Goal: Task Accomplishment & Management: Manage account settings

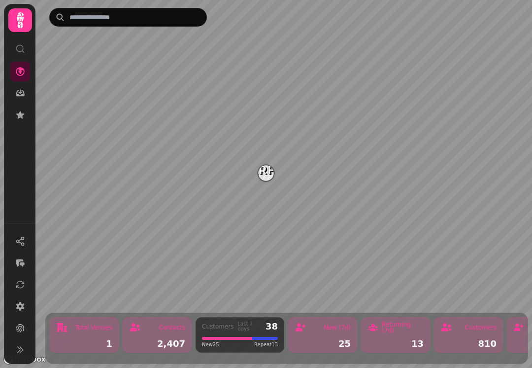
click at [262, 171] on img "Starfish Loves Coffee" at bounding box center [265, 172] width 15 height 15
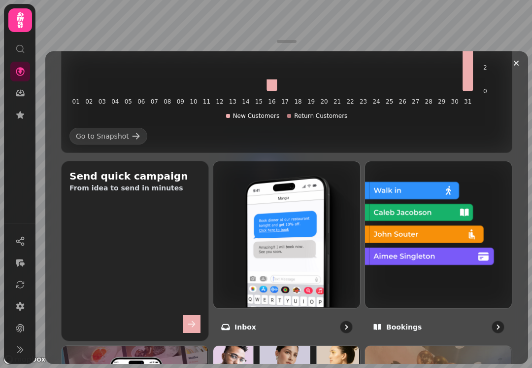
scroll to position [288, 0]
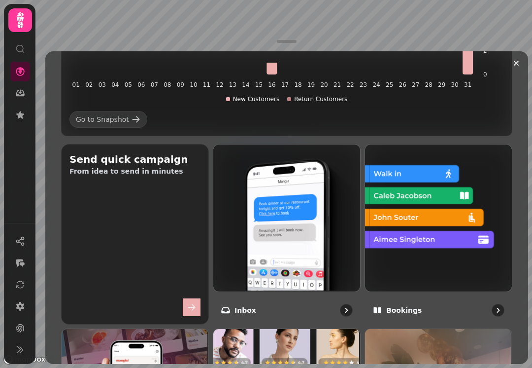
click at [395, 228] on img at bounding box center [437, 216] width 147 height 147
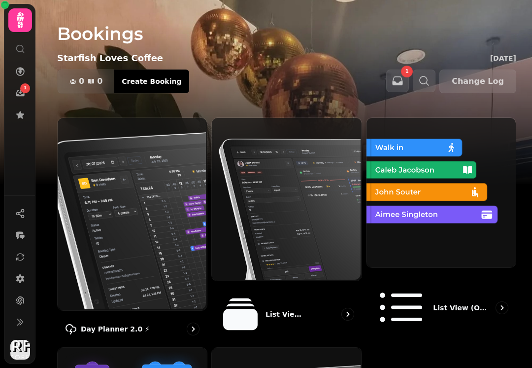
click at [419, 232] on img at bounding box center [440, 191] width 149 height 149
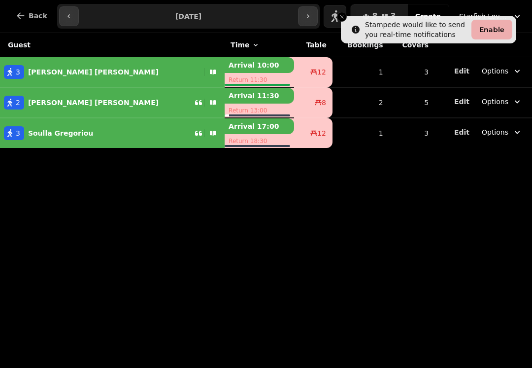
click at [72, 67] on div "Marcin Borkowski" at bounding box center [91, 72] width 134 height 14
select select "**********"
select select "*"
select select "****"
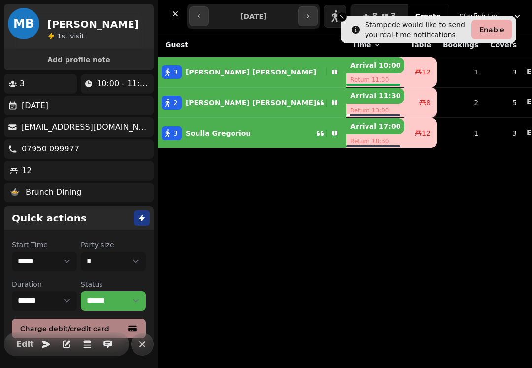
click at [213, 102] on p "Ryan Patel" at bounding box center [251, 103] width 131 height 10
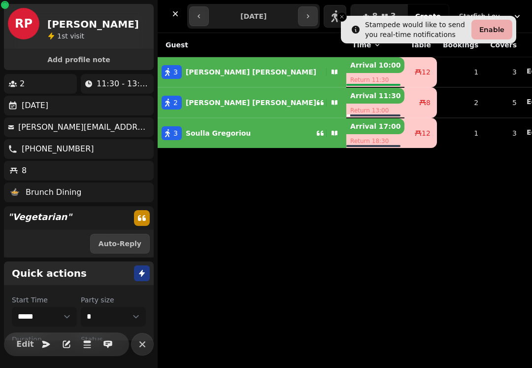
click at [222, 187] on div "Guest Time Table Bookings Covers 3 Marcin Borkowski Arrival 10:00 Return 11:30 …" at bounding box center [345, 200] width 374 height 335
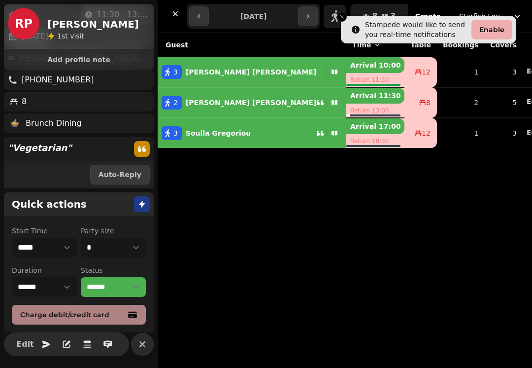
click at [343, 21] on button "Close toast" at bounding box center [342, 17] width 10 height 10
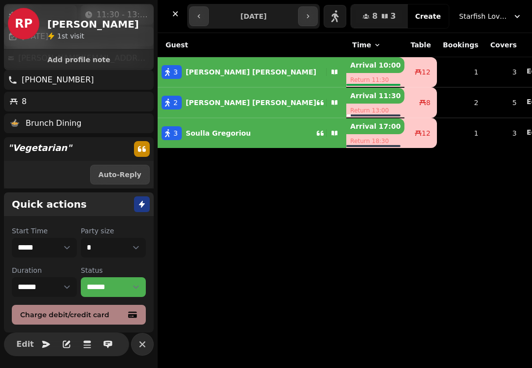
click at [186, 125] on button "3 Soulla Gregoriou" at bounding box center [252, 133] width 189 height 24
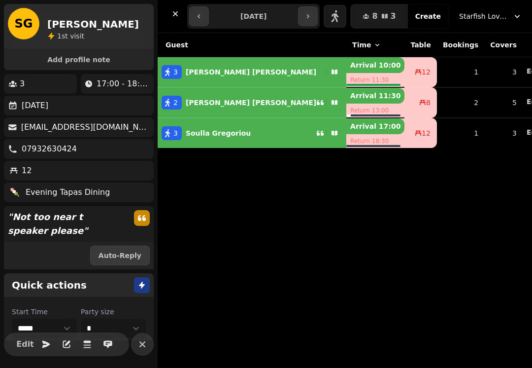
scroll to position [0, 0]
click at [205, 112] on button "2 Ryan Patel" at bounding box center [252, 103] width 189 height 24
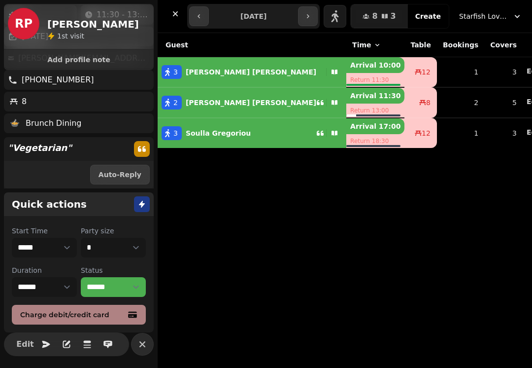
scroll to position [69, 0]
click at [214, 81] on button "3 Marcin Borkowski" at bounding box center [252, 72] width 189 height 24
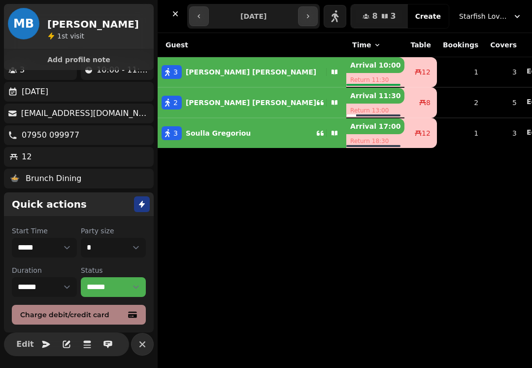
scroll to position [14, 0]
click at [197, 138] on div "Soulla Gregoriou" at bounding box center [216, 133] width 69 height 14
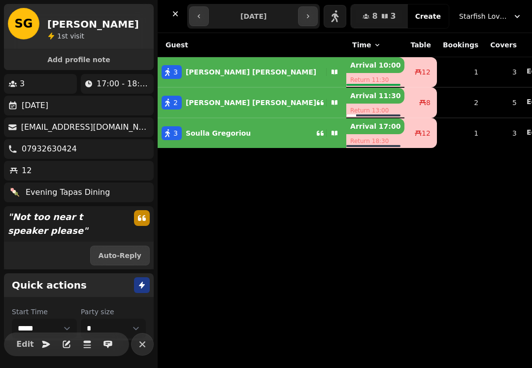
scroll to position [0, 0]
click at [322, 69] on div "button" at bounding box center [334, 72] width 24 height 8
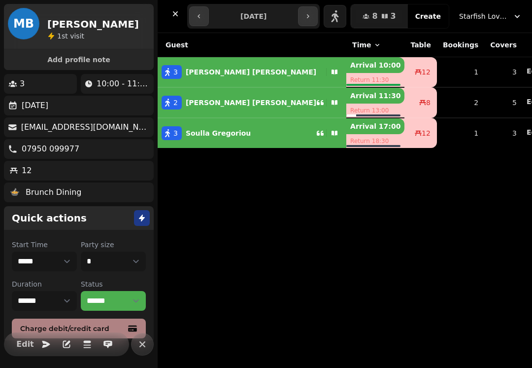
click at [228, 98] on div "2 Ryan Patel" at bounding box center [237, 103] width 159 height 14
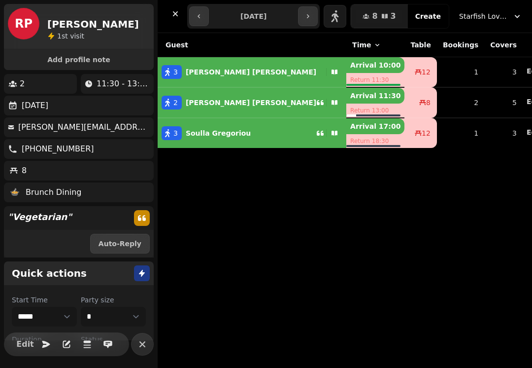
click at [311, 20] on icon "button" at bounding box center [308, 16] width 8 height 8
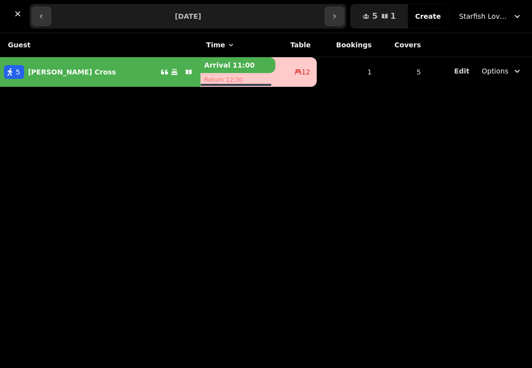
click at [75, 80] on button "5 Freddie Cross" at bounding box center [100, 72] width 201 height 24
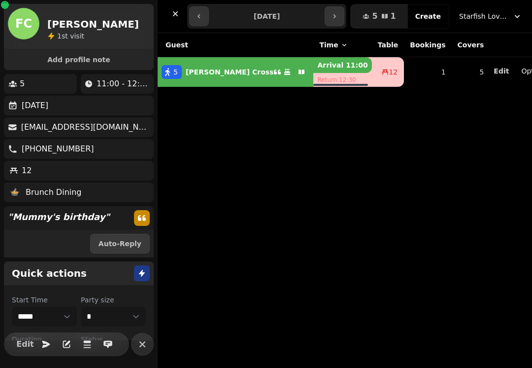
click at [204, 18] on button "button" at bounding box center [199, 16] width 20 height 20
type input "**********"
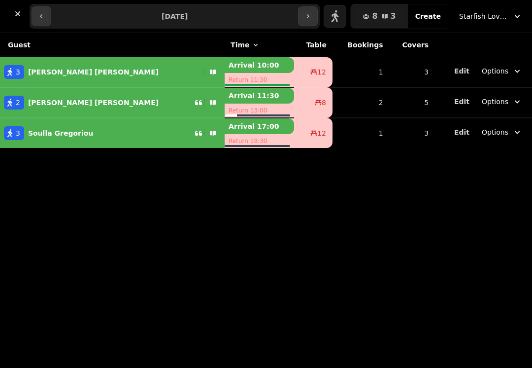
click at [53, 74] on p "Marcin Borkowski" at bounding box center [93, 72] width 131 height 10
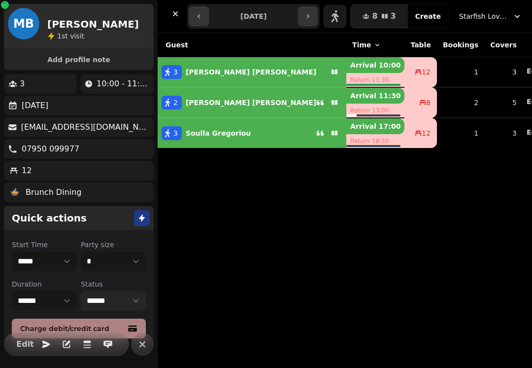
click at [106, 301] on select "**********" at bounding box center [113, 301] width 65 height 20
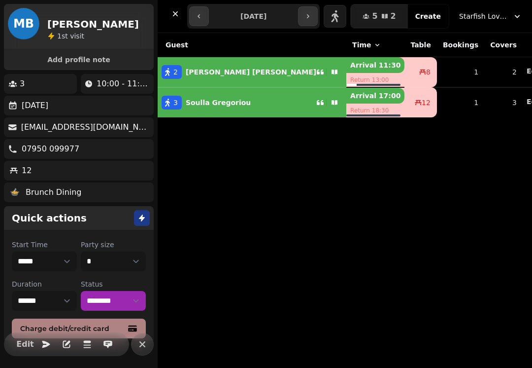
click at [191, 104] on p "Soulla Gregoriou" at bounding box center [218, 103] width 65 height 10
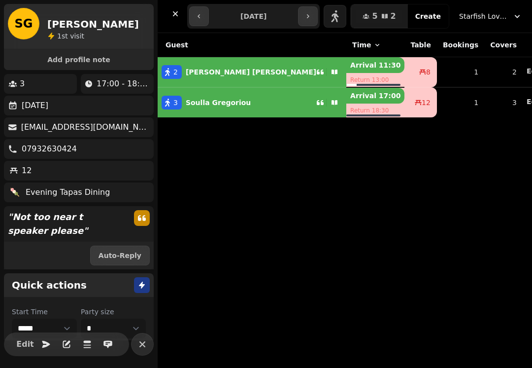
click at [210, 68] on p "Ryan Patel" at bounding box center [251, 72] width 131 height 10
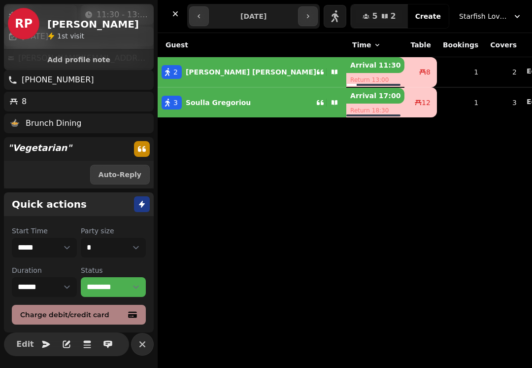
scroll to position [69, 0]
click at [111, 288] on select "**********" at bounding box center [113, 287] width 65 height 20
select select "******"
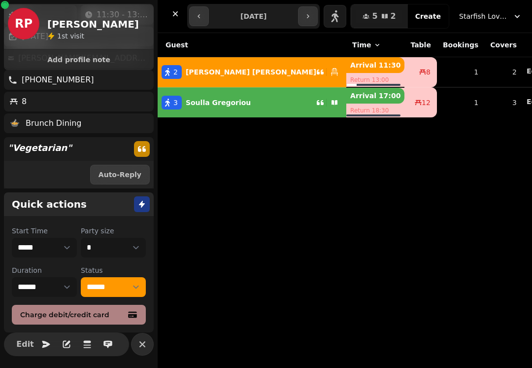
click at [213, 104] on p "Soulla Gregoriou" at bounding box center [218, 103] width 65 height 10
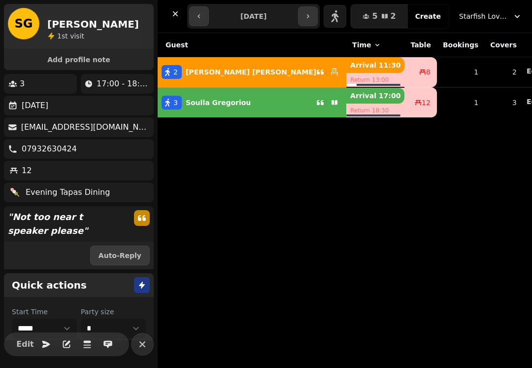
scroll to position [0, 0]
click at [47, 222] on p "" Not too near t speaker please "" at bounding box center [65, 223] width 122 height 35
click at [25, 224] on p "" Not too near t speaker please "" at bounding box center [65, 223] width 122 height 35
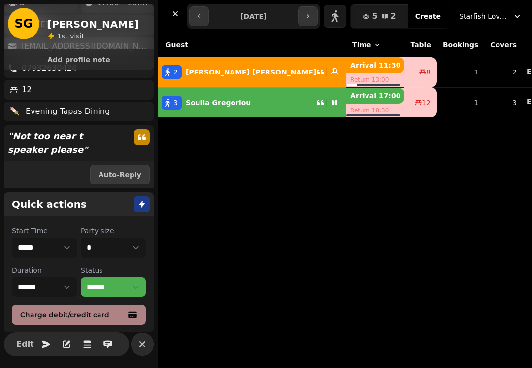
scroll to position [81, 0]
click at [107, 341] on icon "button" at bounding box center [107, 343] width 9 height 7
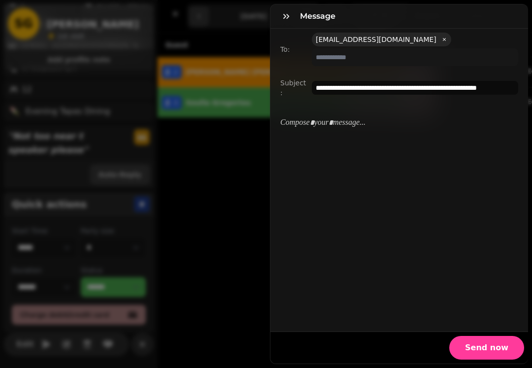
click at [285, 23] on button "button" at bounding box center [286, 16] width 20 height 20
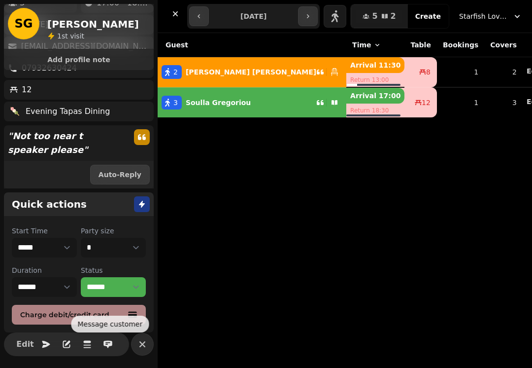
click at [243, 251] on div "Guest Time Table Bookings Covers 2 Ryan Patel Arrival 11:30 Return 13:00 8 1 2 …" at bounding box center [345, 200] width 374 height 335
click at [318, 16] on button "button" at bounding box center [308, 16] width 20 height 20
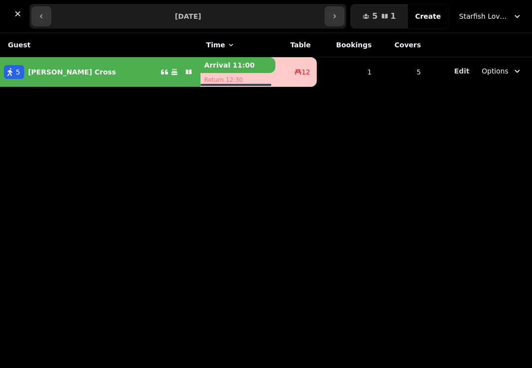
click at [61, 70] on p "Freddie Cross" at bounding box center [72, 72] width 88 height 10
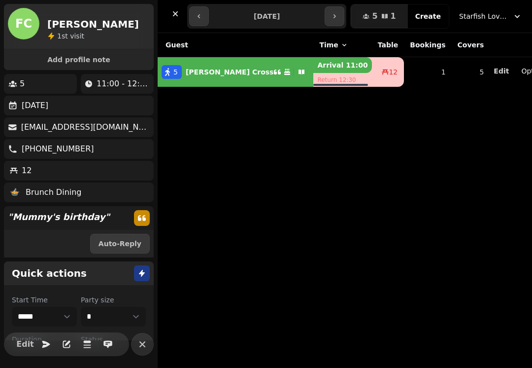
click at [205, 21] on button "button" at bounding box center [199, 16] width 20 height 20
type input "**********"
